Goal: Information Seeking & Learning: Learn about a topic

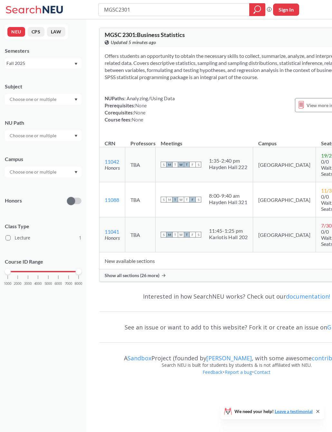
click at [152, 279] on span "Show all sections (26 more)" at bounding box center [132, 276] width 55 height 6
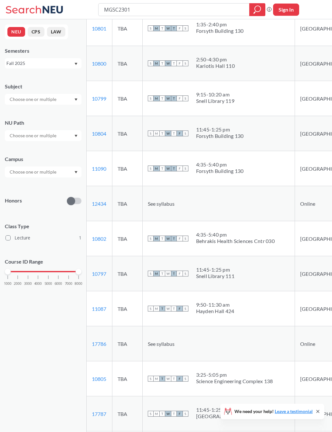
scroll to position [556, 0]
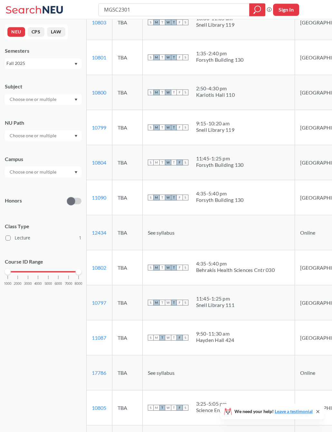
click at [243, 320] on td "S M T W T F S 11:45 - 1:25 pm [PERSON_NAME][GEOGRAPHIC_DATA] 111" at bounding box center [218, 302] width 153 height 35
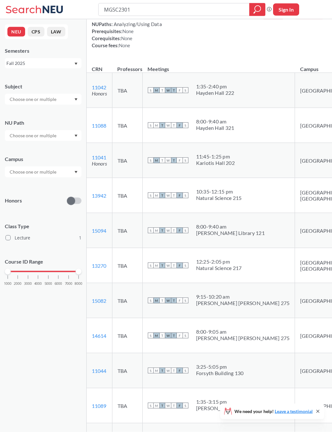
scroll to position [0, 0]
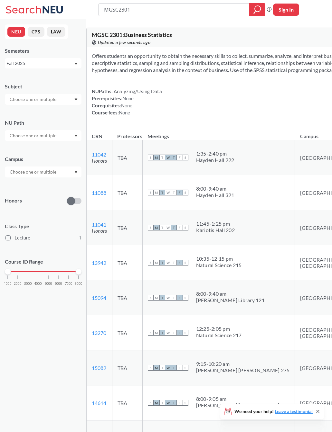
click at [54, 175] on input "text" at bounding box center [33, 172] width 54 height 8
click at [218, 13] on input "MGSC2301" at bounding box center [173, 9] width 141 height 11
type input "M"
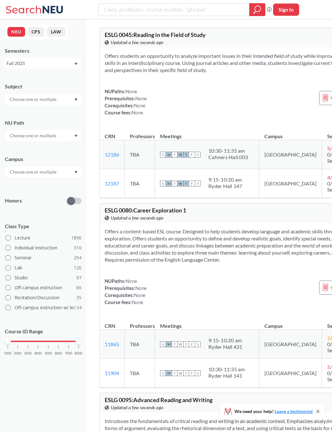
click at [65, 176] on div at bounding box center [43, 172] width 77 height 11
click at [40, 208] on div "Online ( 683 )" at bounding box center [44, 204] width 73 height 7
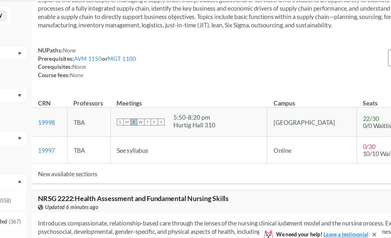
scroll to position [23209, 5]
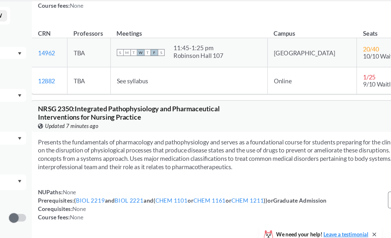
scroll to position [27927, 5]
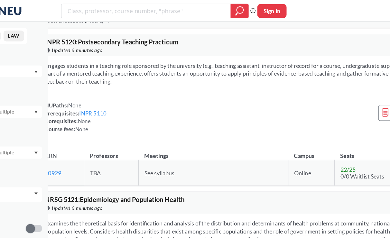
scroll to position [57793, 0]
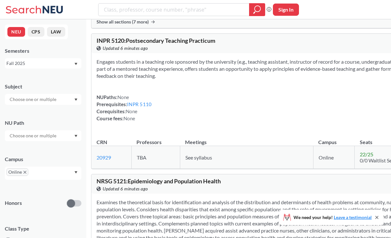
click at [69, 101] on div at bounding box center [43, 99] width 77 height 11
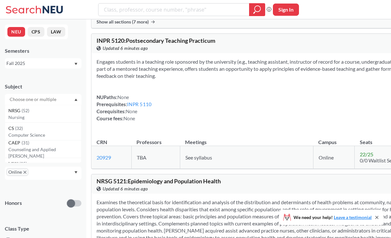
click at [71, 100] on div at bounding box center [43, 99] width 77 height 11
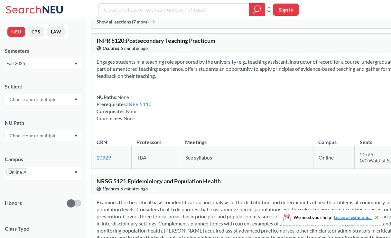
click at [53, 98] on input "text" at bounding box center [33, 100] width 54 height 8
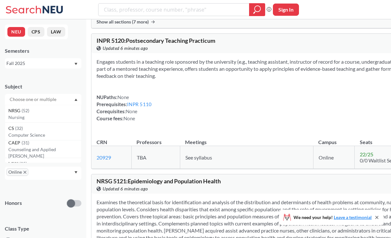
scroll to position [57792, 0]
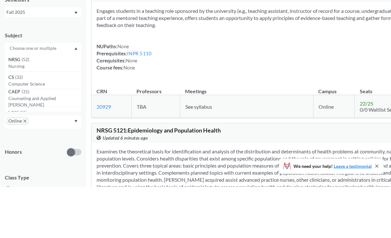
type input "P"
type input "M"
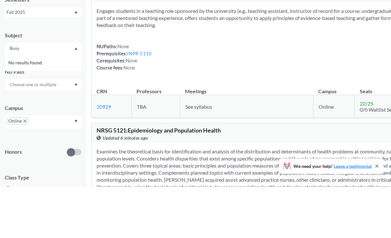
click at [45, 96] on input "Busy" at bounding box center [33, 100] width 54 height 8
click at [48, 96] on input "Busy" at bounding box center [33, 100] width 54 height 8
click at [44, 96] on input "Busy" at bounding box center [33, 100] width 54 height 8
type input "Busn"
click at [24, 114] on p "Business Administration" at bounding box center [44, 117] width 73 height 6
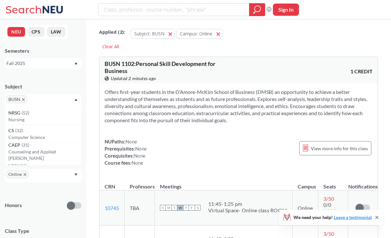
scroll to position [8, 0]
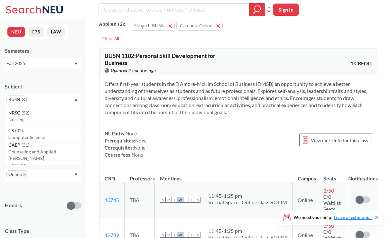
click at [25, 98] on icon "X to remove pill" at bounding box center [23, 99] width 3 height 3
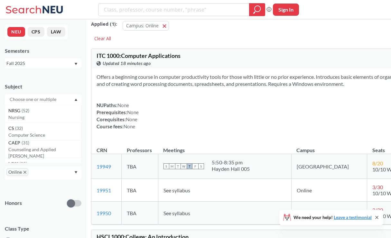
click at [23, 99] on input "text" at bounding box center [33, 100] width 54 height 8
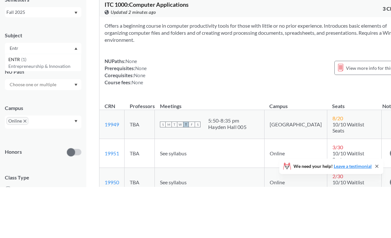
type input "Entr"
click at [52, 114] on p "Entrepreneurship & Innovation" at bounding box center [44, 117] width 73 height 6
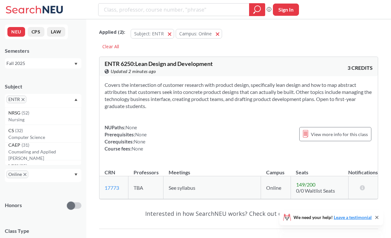
click at [24, 98] on span "ENTR" at bounding box center [16, 100] width 20 height 8
click at [27, 96] on div "ENTR" at bounding box center [43, 100] width 77 height 13
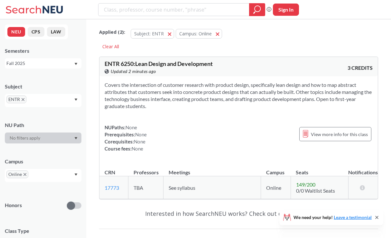
click at [20, 99] on span "ENTR" at bounding box center [16, 100] width 20 height 8
click at [24, 98] on span "ENTR" at bounding box center [16, 100] width 20 height 8
click at [22, 99] on icon "X to remove pill" at bounding box center [23, 99] width 3 height 3
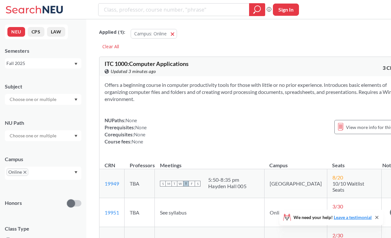
click at [20, 97] on input "text" at bounding box center [33, 100] width 54 height 8
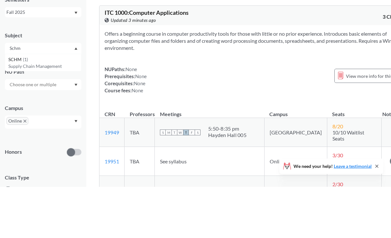
type input "Schm"
click at [31, 107] on div "SCHM ( 1 )" at bounding box center [44, 110] width 73 height 7
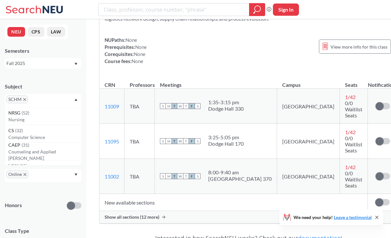
scroll to position [109, 0]
click at [117, 214] on span "Show all sections (12 more)" at bounding box center [132, 217] width 55 height 6
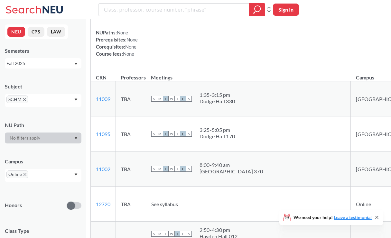
click at [24, 102] on span "SCHM" at bounding box center [17, 100] width 22 height 8
click at [23, 98] on icon "X to remove pill" at bounding box center [24, 99] width 3 height 3
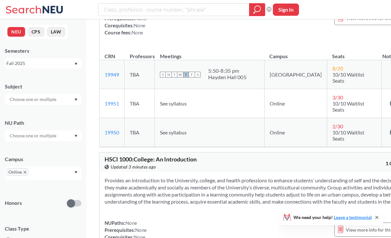
click at [24, 97] on input "text" at bounding box center [33, 100] width 54 height 8
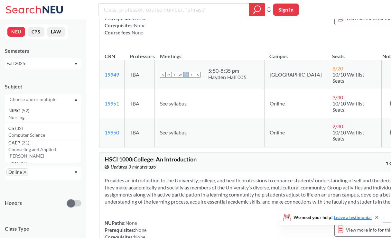
scroll to position [109, 0]
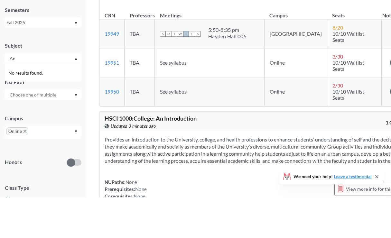
type input "A"
type input "C"
type input "Econ"
click at [15, 107] on span "ECON" at bounding box center [15, 110] width 14 height 7
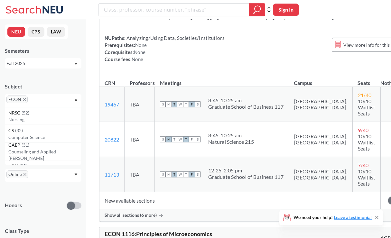
scroll to position [128, 0]
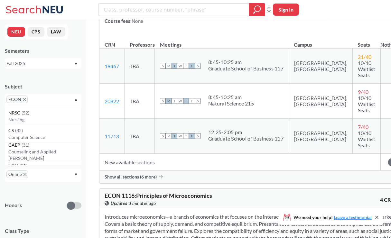
click at [120, 180] on span "Show all sections (6 more)" at bounding box center [131, 177] width 52 height 6
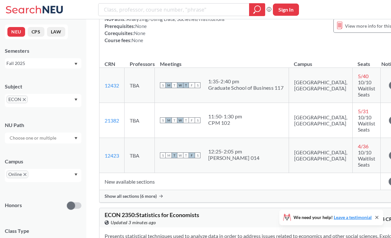
scroll to position [586, 0]
click at [120, 199] on span "Show all sections (6 more)" at bounding box center [131, 196] width 52 height 6
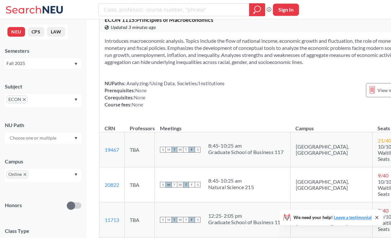
scroll to position [0, 0]
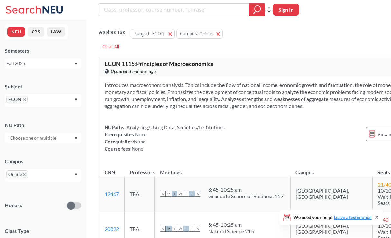
click at [23, 96] on span "ECON" at bounding box center [16, 100] width 21 height 8
click at [26, 94] on div "ECON" at bounding box center [43, 100] width 77 height 13
click at [23, 98] on icon "X to remove pill" at bounding box center [24, 99] width 3 height 3
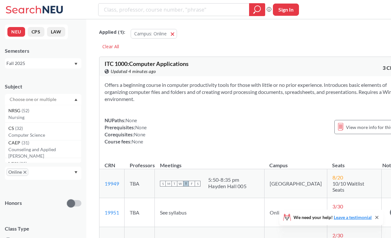
click at [21, 101] on input "text" at bounding box center [33, 100] width 54 height 8
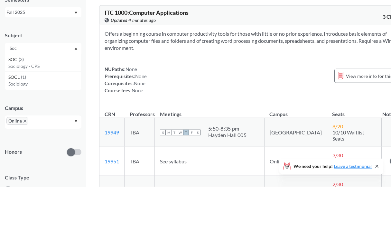
type input "Soc"
click at [18, 125] on span "SOCL" at bounding box center [14, 128] width 13 height 7
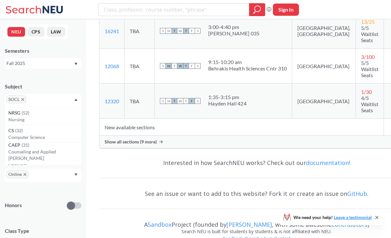
scroll to position [170, 0]
click at [114, 133] on td "New available sections" at bounding box center [241, 127] width 284 height 17
click at [116, 145] on span "Show all sections (9 more)" at bounding box center [131, 142] width 52 height 6
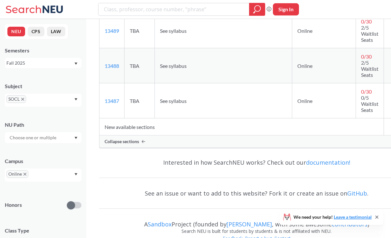
scroll to position [486, 0]
click at [26, 100] on span "SOCL" at bounding box center [16, 100] width 20 height 8
click at [25, 98] on span "SOCL" at bounding box center [16, 100] width 20 height 8
click at [24, 99] on icon "X to remove pill" at bounding box center [22, 99] width 3 height 3
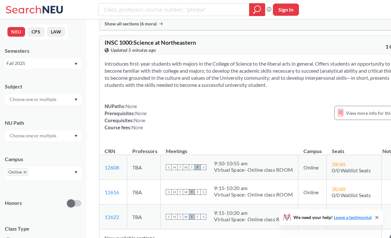
click at [30, 101] on input "text" at bounding box center [33, 100] width 54 height 8
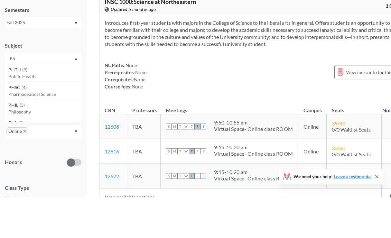
type input "Ph"
click at [14, 107] on span "PHTH" at bounding box center [15, 110] width 14 height 7
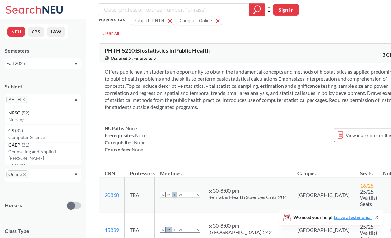
scroll to position [7, 0]
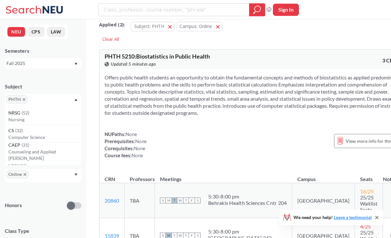
click at [268, 169] on div "Offers public health students an opportunity to obtain the fundamental concepts…" at bounding box center [255, 119] width 313 height 100
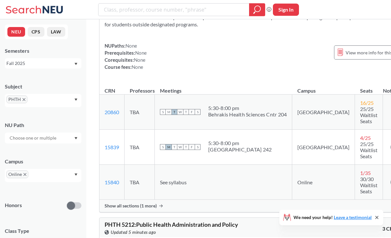
scroll to position [0, 0]
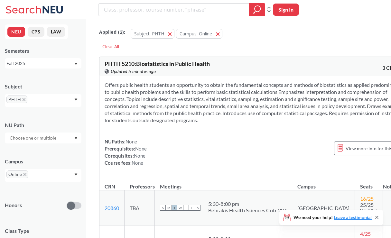
click at [27, 98] on span "PHTH" at bounding box center [16, 100] width 21 height 8
click at [24, 99] on icon "X to remove pill" at bounding box center [24, 99] width 3 height 3
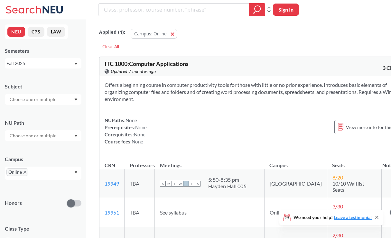
click at [25, 100] on input "text" at bounding box center [33, 100] width 54 height 8
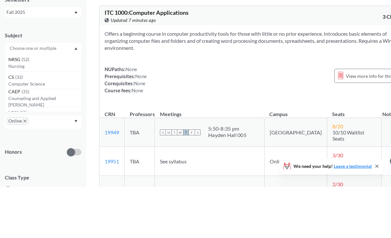
click at [47, 96] on input "text" at bounding box center [33, 100] width 54 height 8
type input "Mktg"
click at [24, 107] on div "MKTG ( 3 )" at bounding box center [44, 110] width 73 height 7
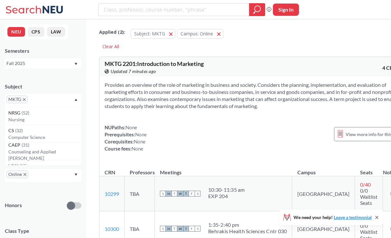
click at [22, 99] on span "MKTG" at bounding box center [16, 100] width 21 height 8
click at [25, 101] on icon "X to remove pill" at bounding box center [24, 99] width 3 height 3
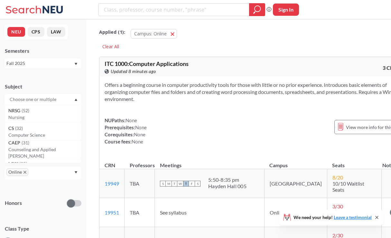
click at [43, 102] on input "text" at bounding box center [33, 100] width 54 height 8
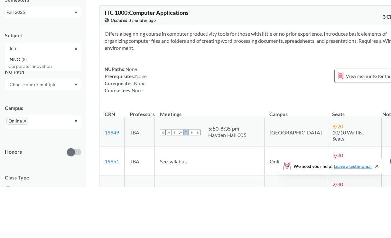
type input "Inn"
click at [30, 114] on p "Corporate Innovation" at bounding box center [44, 117] width 73 height 6
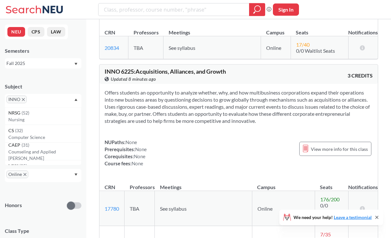
scroll to position [414, 0]
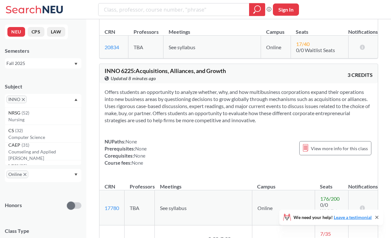
click at [24, 176] on icon "X to remove pill" at bounding box center [24, 174] width 3 height 3
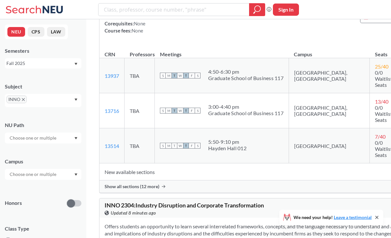
scroll to position [269, 0]
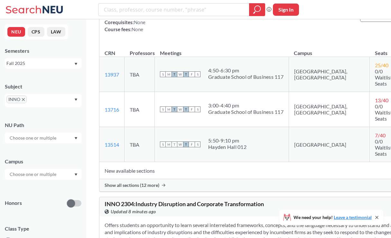
click at [268, 191] on div "Show all sections (12 more)" at bounding box center [268, 185] width 339 height 12
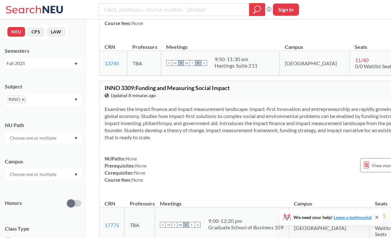
scroll to position [1133, 0]
click at [23, 98] on icon "X to remove pill" at bounding box center [23, 99] width 3 height 3
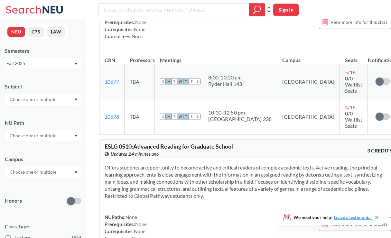
scroll to position [1133, 0]
click at [41, 98] on input "text" at bounding box center [33, 100] width 54 height 8
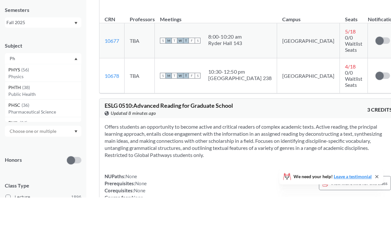
type input "Ph"
click at [17, 132] on p "Public Health" at bounding box center [44, 135] width 73 height 6
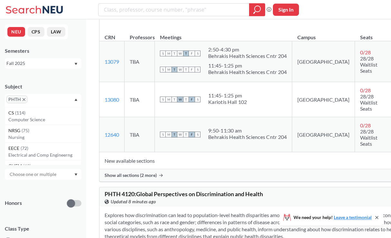
scroll to position [1392, 0]
click at [148, 178] on span "Show all sections (2 more)" at bounding box center [131, 175] width 52 height 6
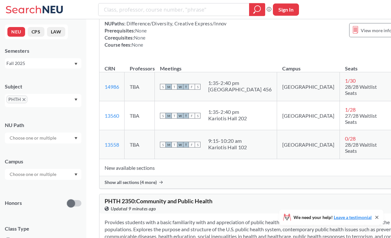
scroll to position [703, 0]
click at [144, 185] on span "Show all sections (4 more)" at bounding box center [131, 182] width 52 height 6
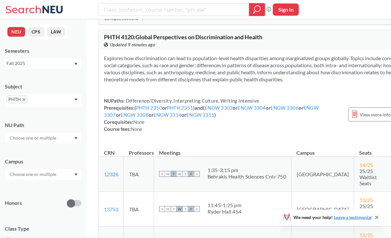
scroll to position [1717, 1]
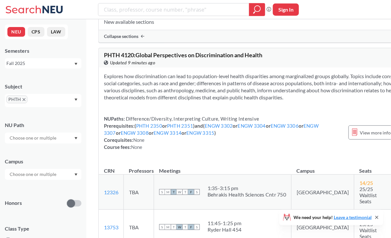
click at [225, 129] on link "ENGW 3302" at bounding box center [219, 126] width 28 height 6
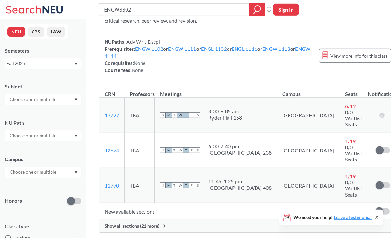
scroll to position [71, 0]
click at [268, 220] on div "Show all sections (21 more)" at bounding box center [248, 226] width 298 height 12
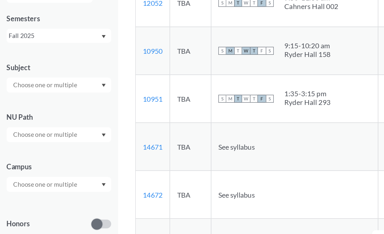
scroll to position [1, 0]
click at [72, 93] on div at bounding box center [43, 98] width 77 height 11
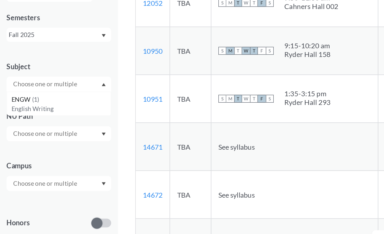
click at [50, 114] on p "English Writing" at bounding box center [44, 117] width 73 height 6
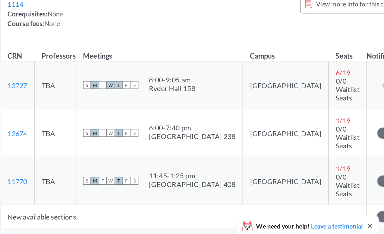
scroll to position [108, 0]
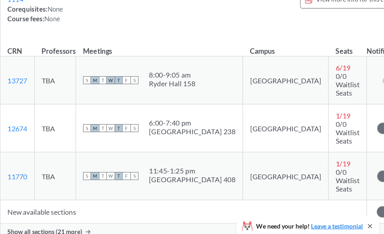
click at [99, 211] on div "Show all sections (21 more)" at bounding box center [248, 217] width 298 height 12
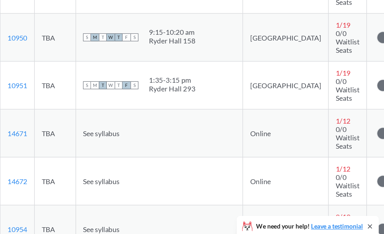
scroll to position [286, 0]
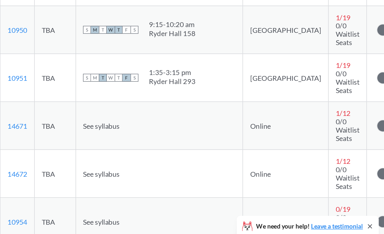
click at [105, 137] on link "14671" at bounding box center [112, 140] width 14 height 6
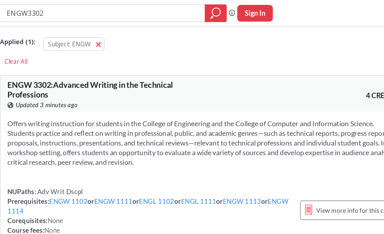
scroll to position [0, 0]
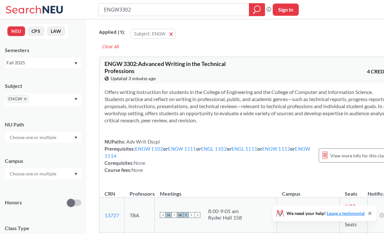
click at [26, 95] on span "ENGW" at bounding box center [17, 99] width 22 height 8
click at [21, 98] on span "ENGW" at bounding box center [17, 99] width 22 height 8
click at [26, 98] on icon "X to remove pill" at bounding box center [25, 99] width 3 height 3
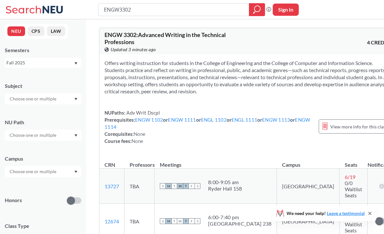
click at [26, 96] on input "text" at bounding box center [33, 99] width 54 height 8
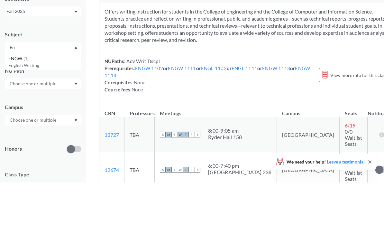
type input "E"
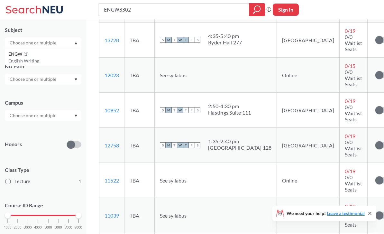
scroll to position [56, 0]
click at [71, 83] on div at bounding box center [43, 79] width 77 height 11
click at [38, 95] on span "Adv Writ Dscpl" at bounding box center [24, 93] width 32 height 7
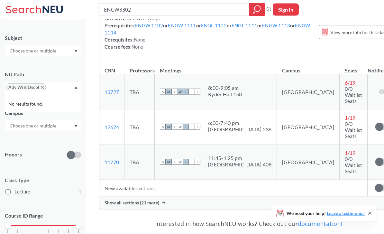
scroll to position [124, 0]
click at [111, 159] on link "11770" at bounding box center [112, 162] width 14 height 6
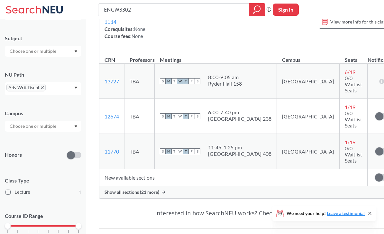
click at [44, 87] on span "Adv Writ Dscpl" at bounding box center [25, 88] width 39 height 8
click at [41, 89] on icon "X to remove pill" at bounding box center [42, 87] width 3 height 3
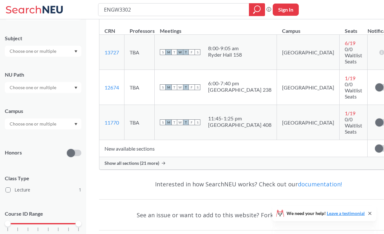
click at [33, 91] on input "text" at bounding box center [33, 88] width 54 height 8
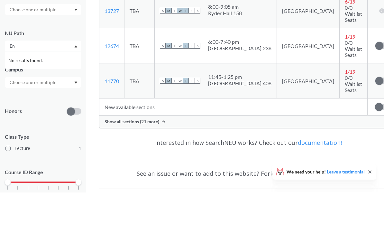
type input "E"
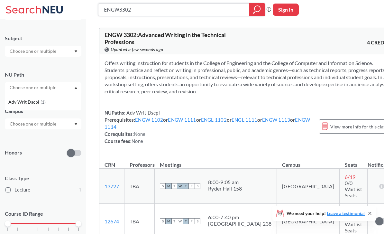
click at [150, 13] on input "ENGW3302" at bounding box center [173, 9] width 141 height 11
type input "ENGW"
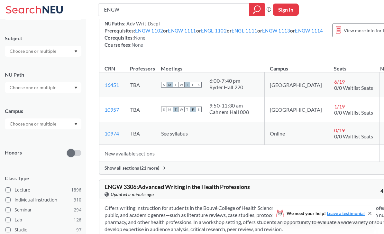
scroll to position [1545, 0]
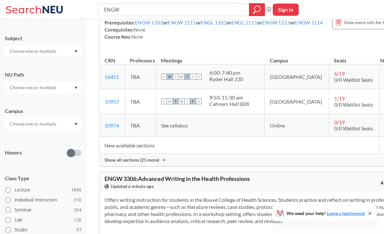
click at [161, 166] on div "Show all sections (21 more)" at bounding box center [254, 160] width 311 height 12
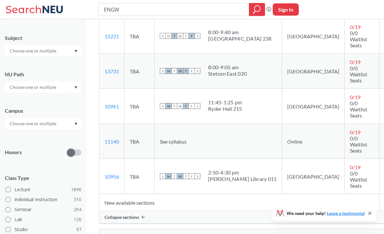
scroll to position [2263, 0]
